Goal: Information Seeking & Learning: Check status

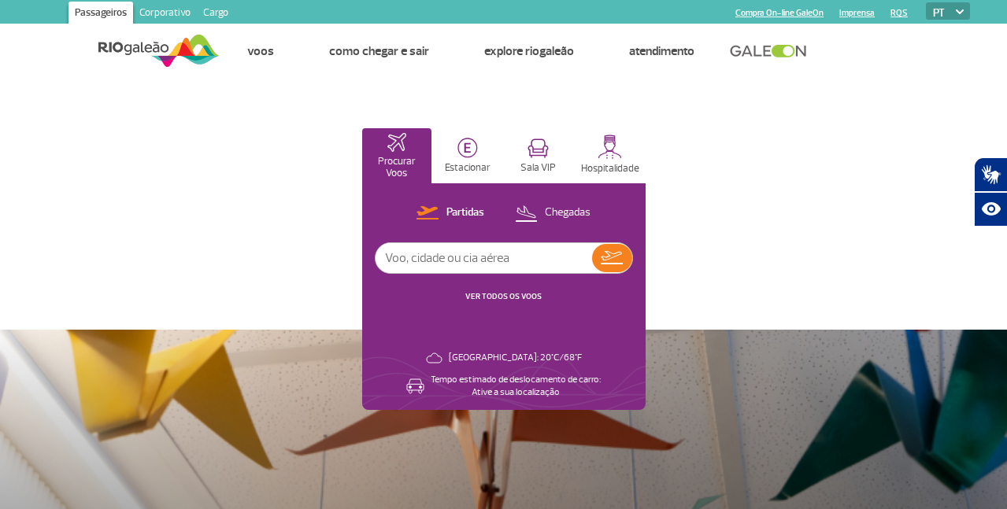
click at [592, 259] on input "text" at bounding box center [484, 258] width 217 height 30
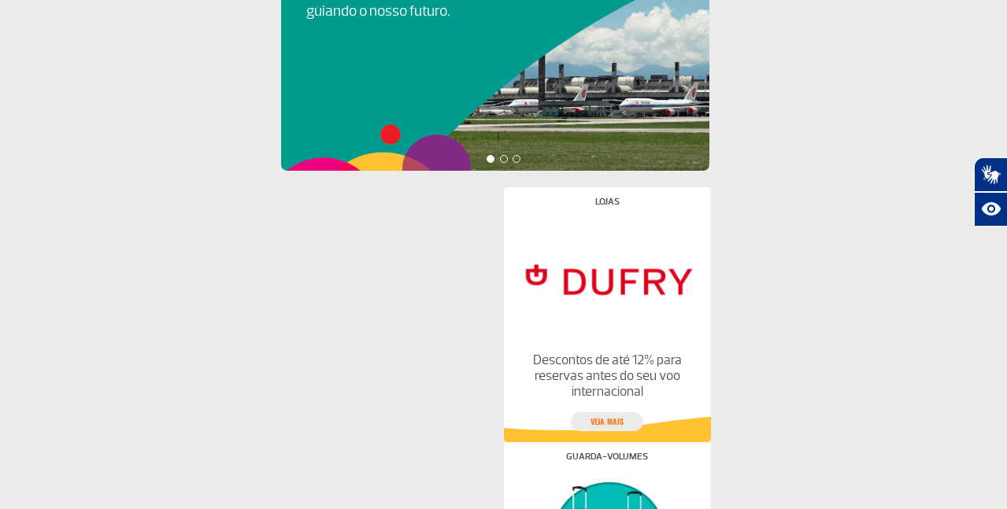
scroll to position [361, 0]
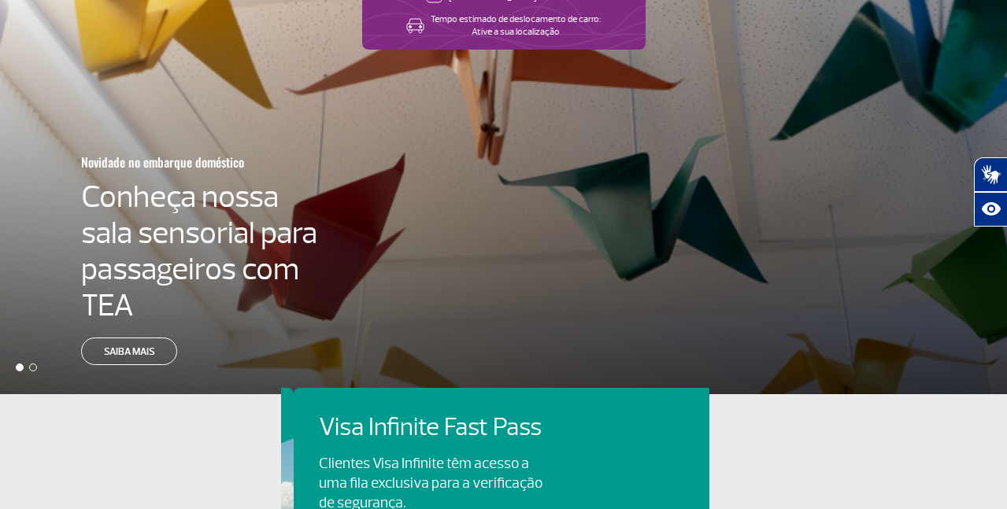
scroll to position [0, 428]
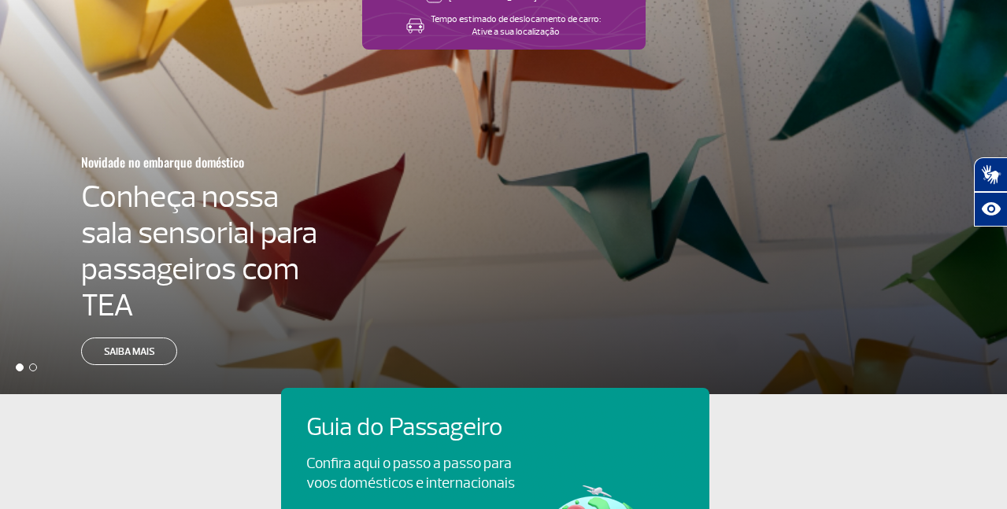
scroll to position [0, 0]
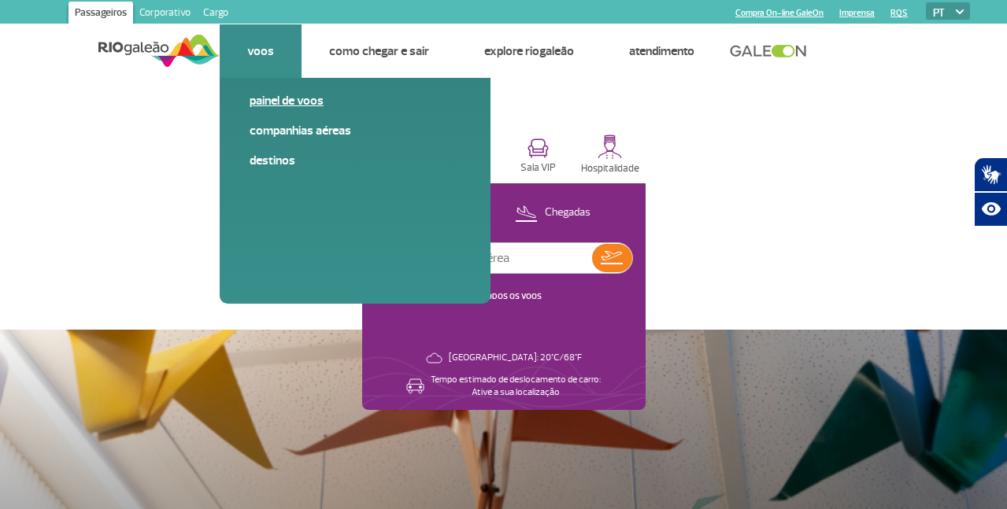
click at [267, 106] on link "Painel de voos" at bounding box center [355, 100] width 211 height 17
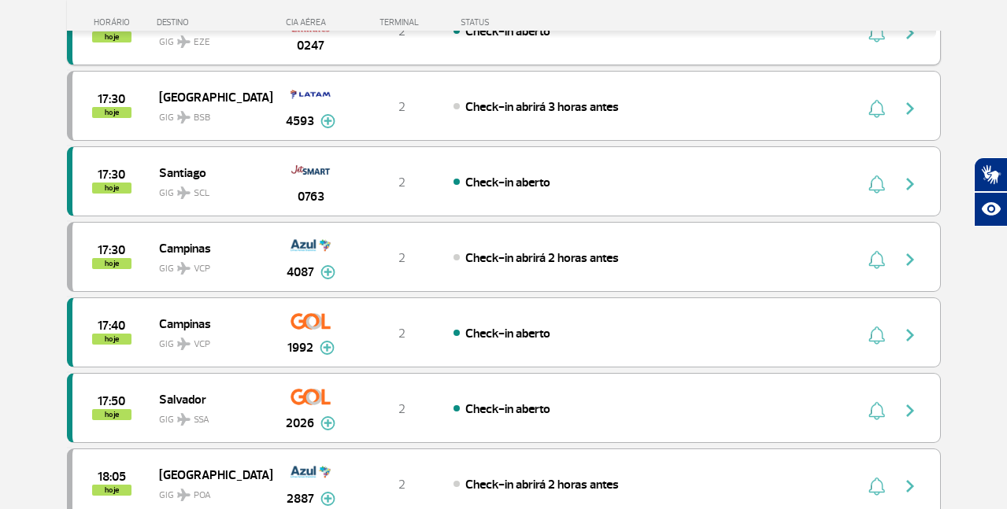
scroll to position [1339, 0]
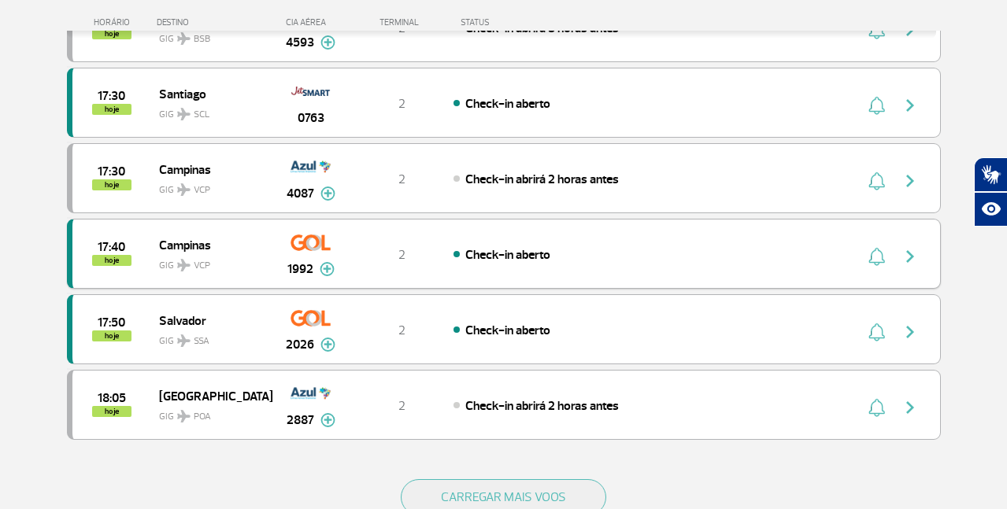
click at [915, 255] on img "button" at bounding box center [910, 256] width 19 height 19
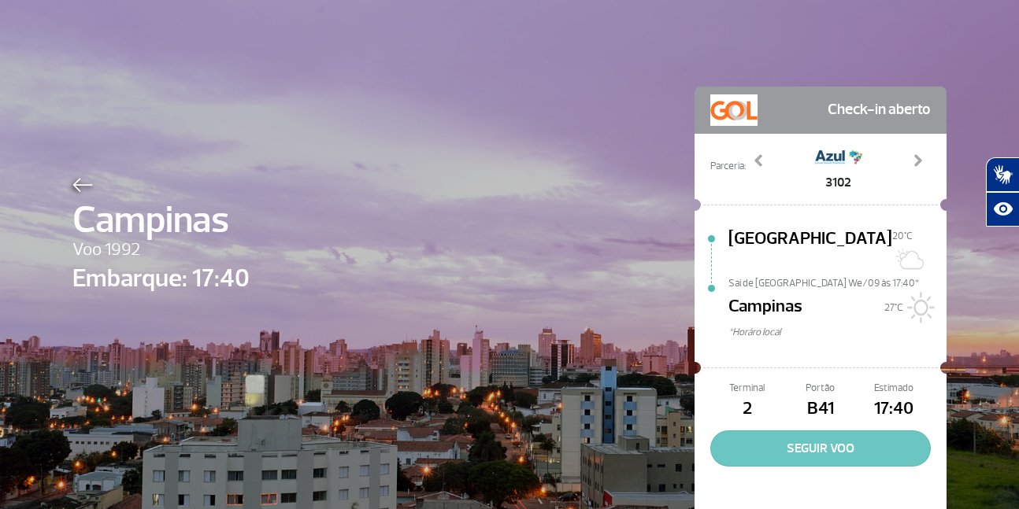
click at [808, 438] on button "SEGUIR VOO" at bounding box center [820, 449] width 220 height 36
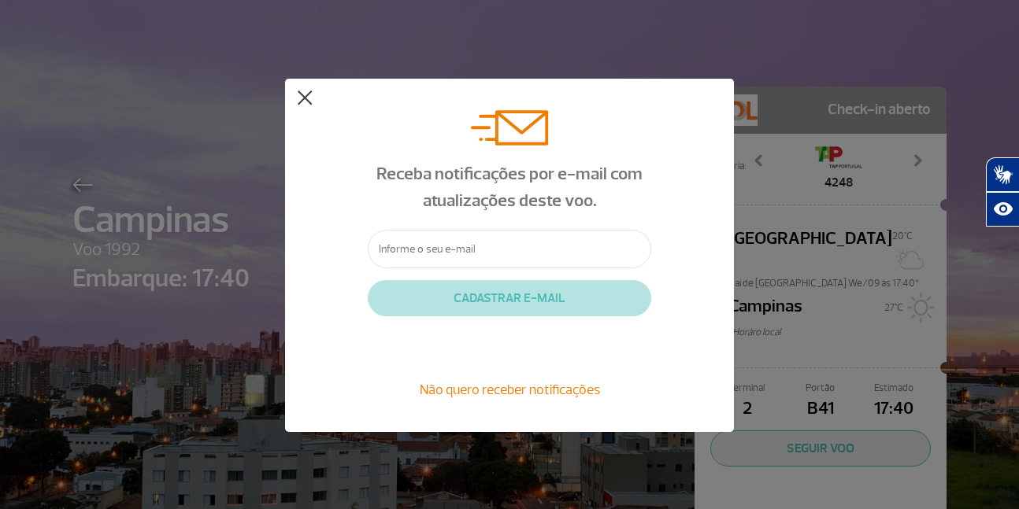
click at [303, 105] on button at bounding box center [305, 99] width 16 height 16
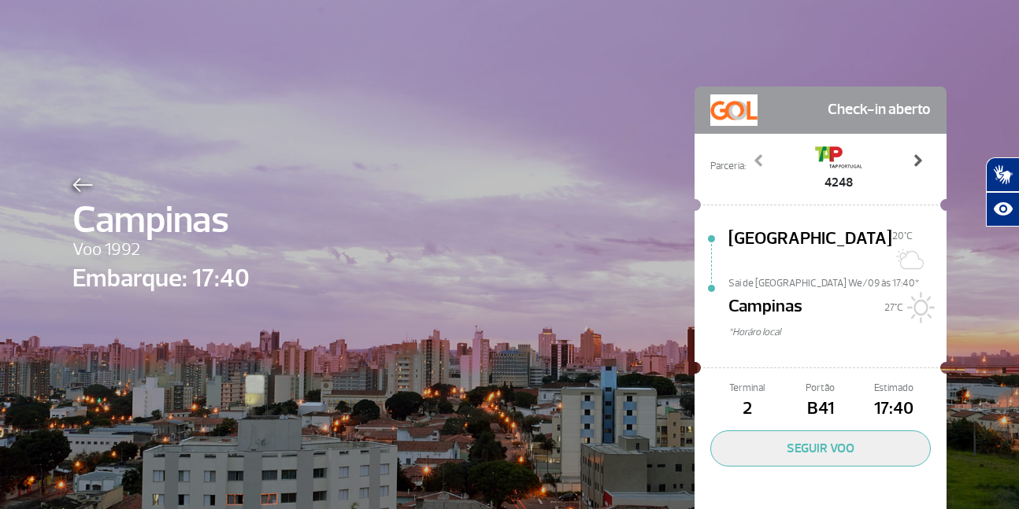
click at [917, 160] on span at bounding box center [917, 161] width 16 height 16
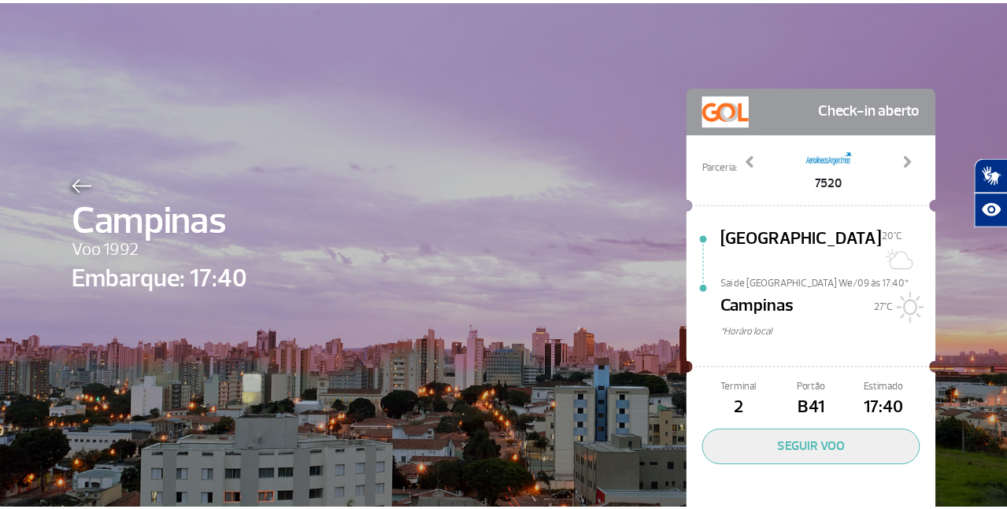
scroll to position [41, 0]
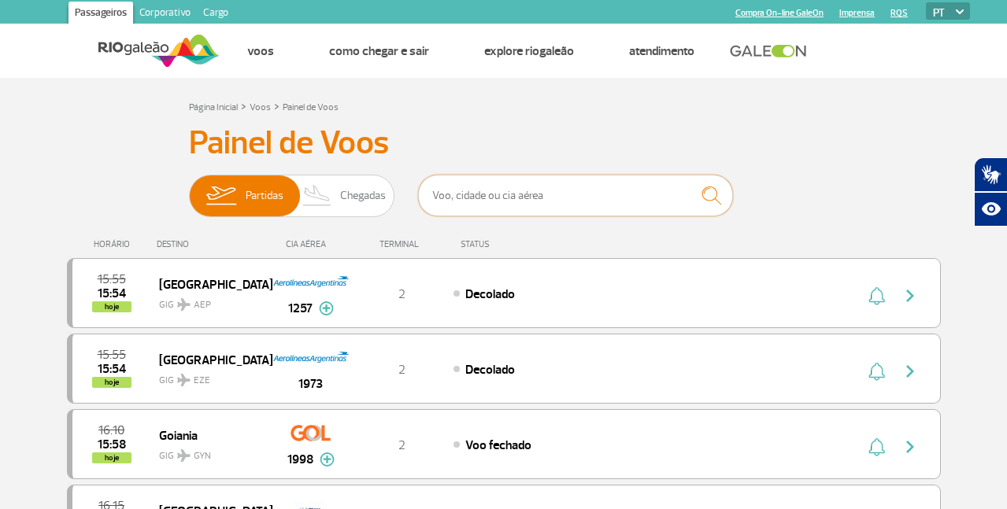
click at [454, 208] on input "text" at bounding box center [575, 196] width 315 height 42
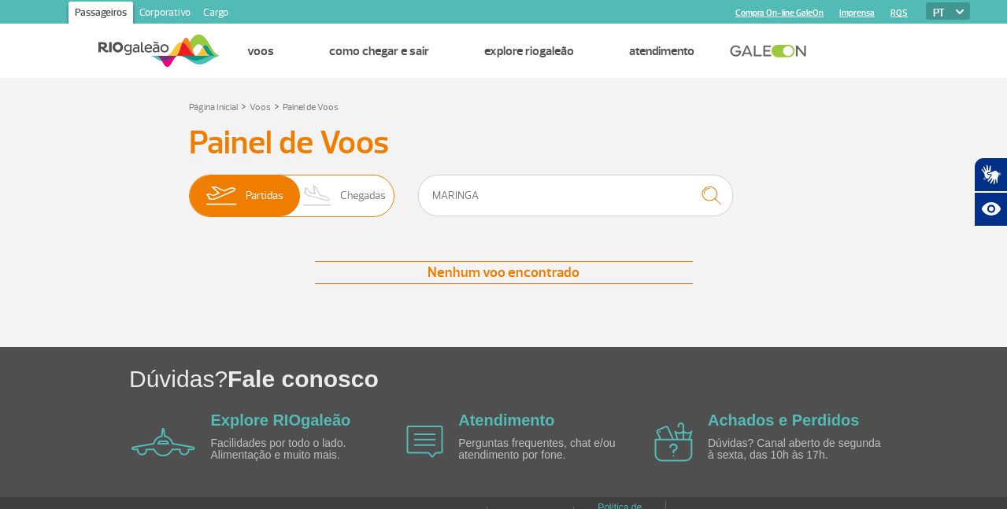
click at [357, 197] on span "Chegadas" at bounding box center [363, 196] width 46 height 41
click at [189, 188] on input "Partidas Chegadas" at bounding box center [189, 188] width 0 height 0
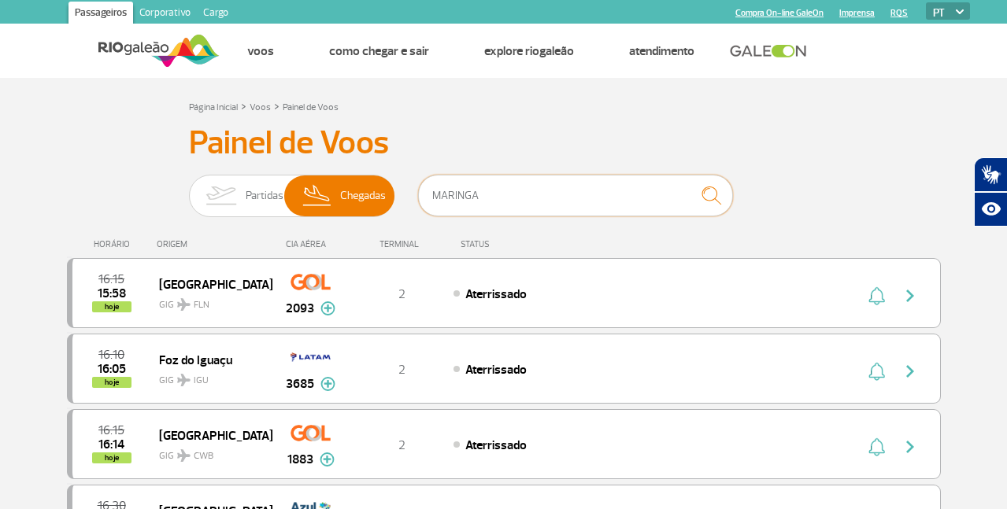
click at [497, 198] on input "MARINGA" at bounding box center [575, 196] width 315 height 42
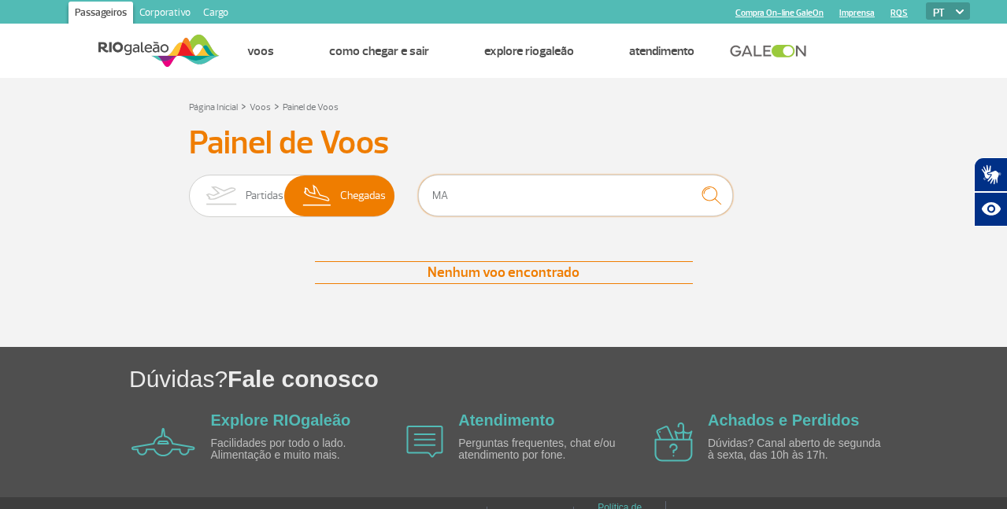
type input "M"
